Goal: Find specific page/section: Find specific page/section

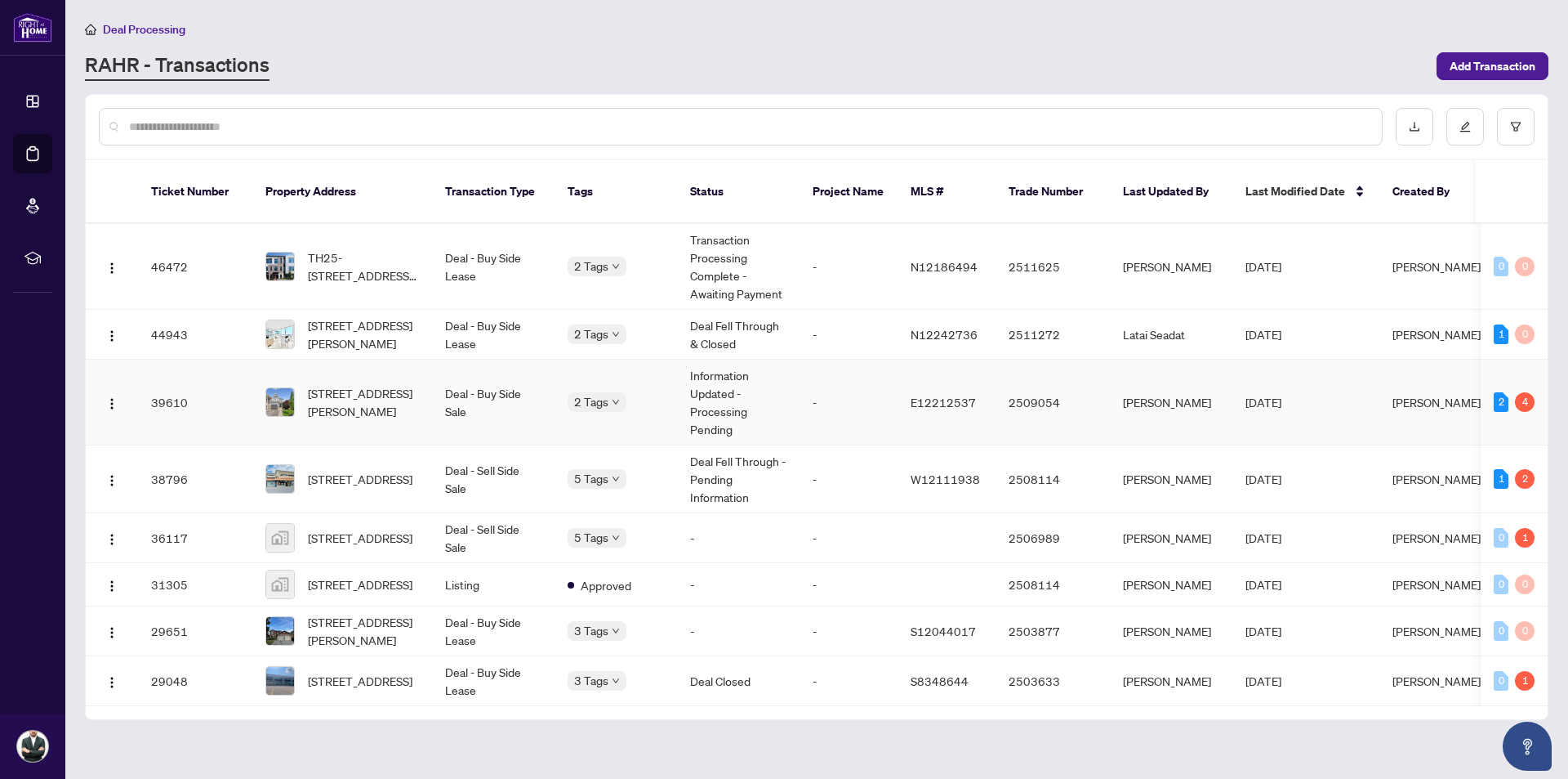
click at [809, 389] on td "-" at bounding box center [848, 402] width 98 height 86
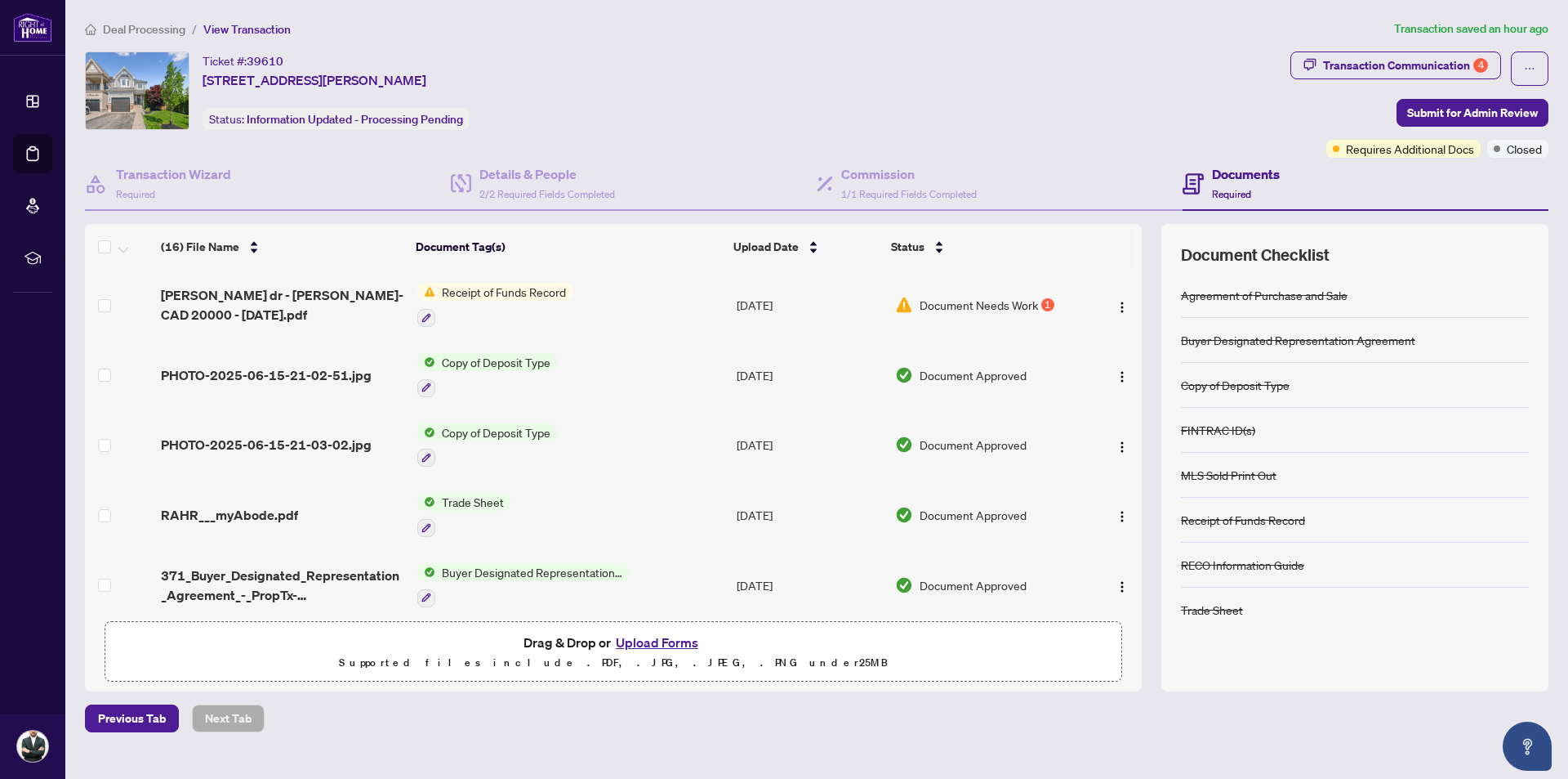
click at [673, 308] on td "Receipt of Funds Record" at bounding box center [570, 305] width 319 height 70
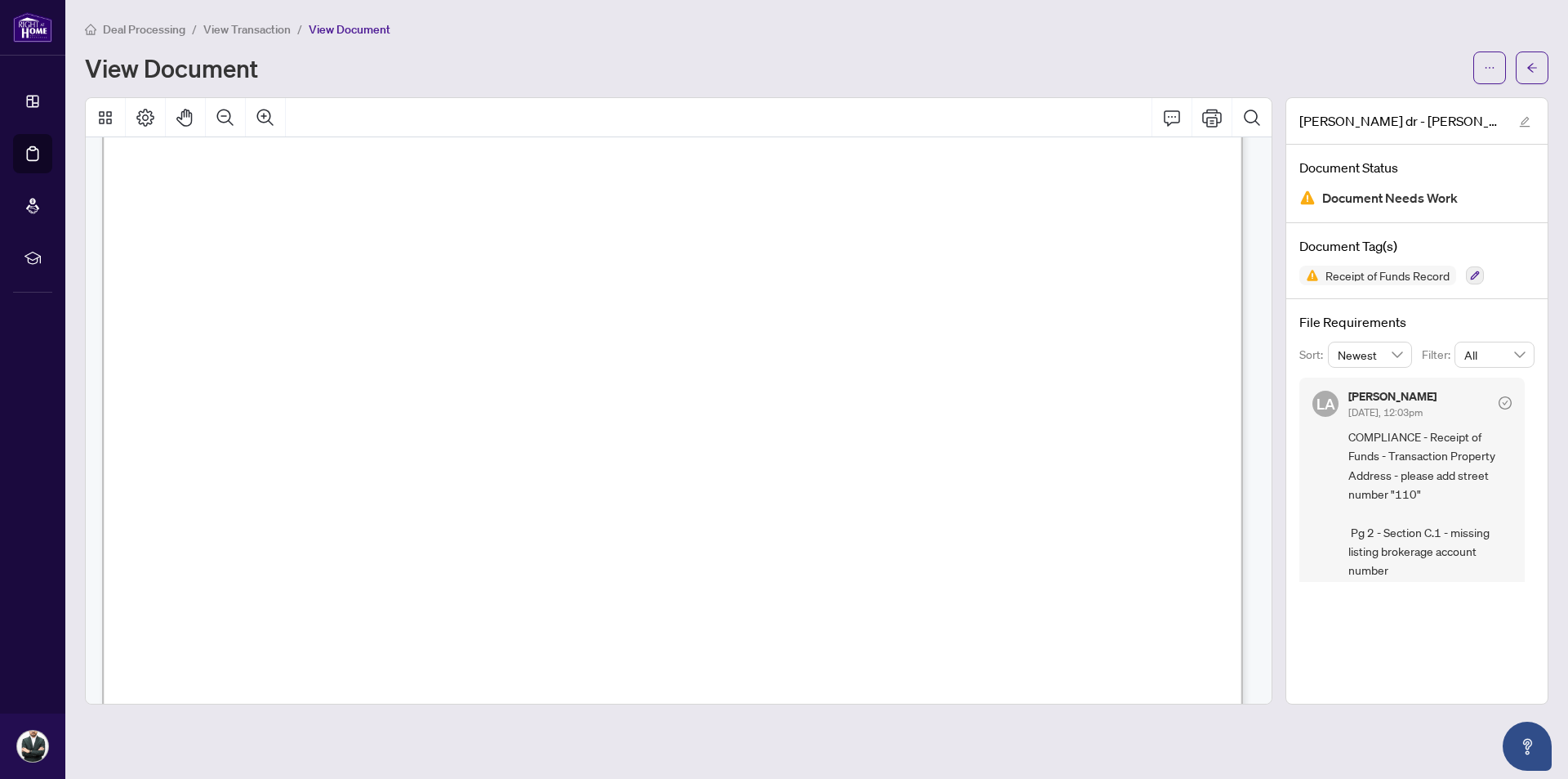
scroll to position [5486, 0]
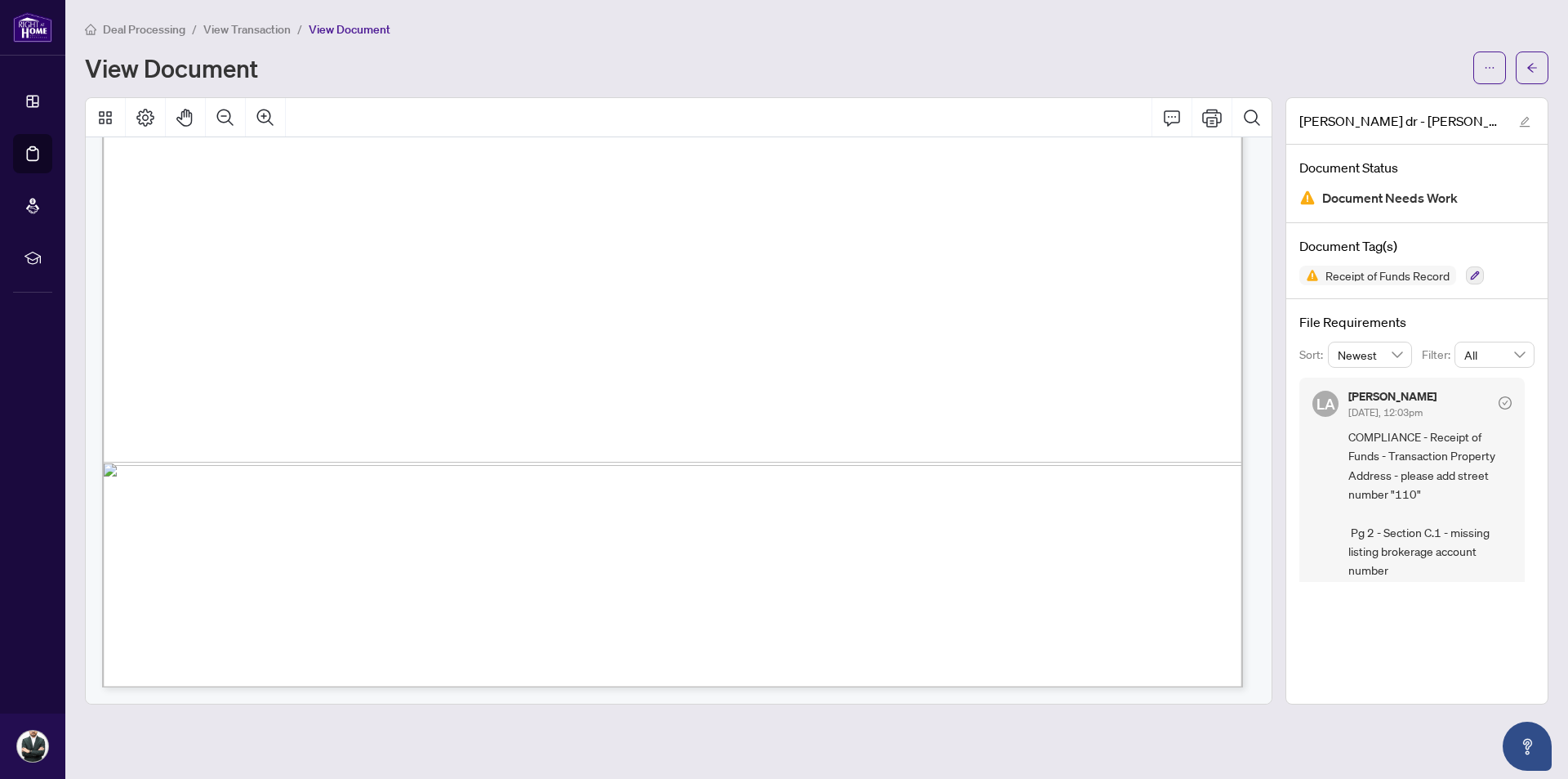
click at [143, 31] on span "Deal Processing" at bounding box center [143, 29] width 83 height 15
